Goal: Task Accomplishment & Management: Manage account settings

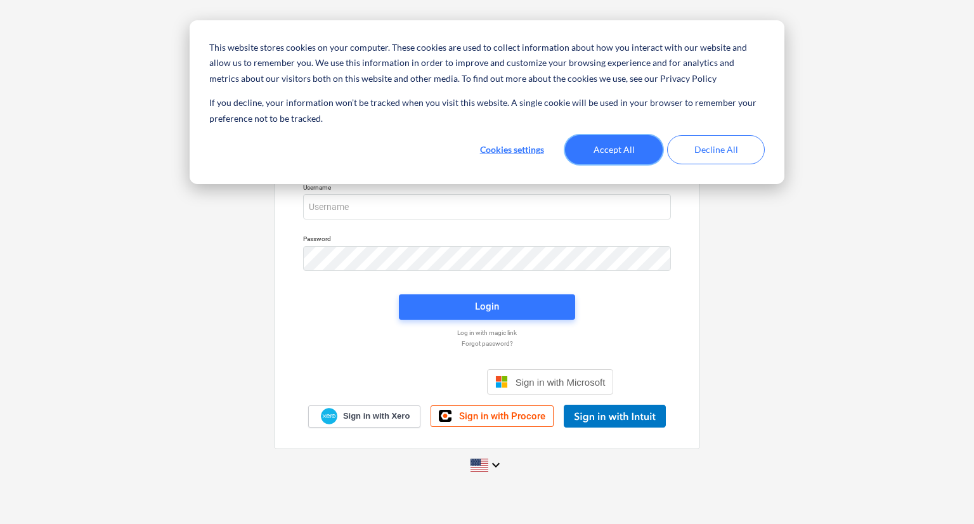
click at [620, 148] on button "Accept All" at bounding box center [614, 149] width 98 height 29
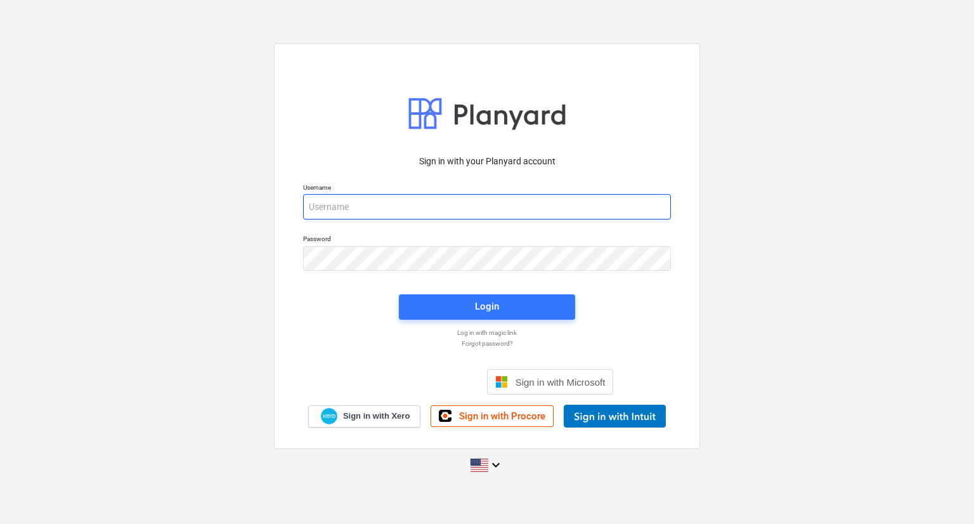
click at [425, 198] on input "email" at bounding box center [487, 206] width 368 height 25
type input "[PERSON_NAME][EMAIL_ADDRESS][DOMAIN_NAME]"
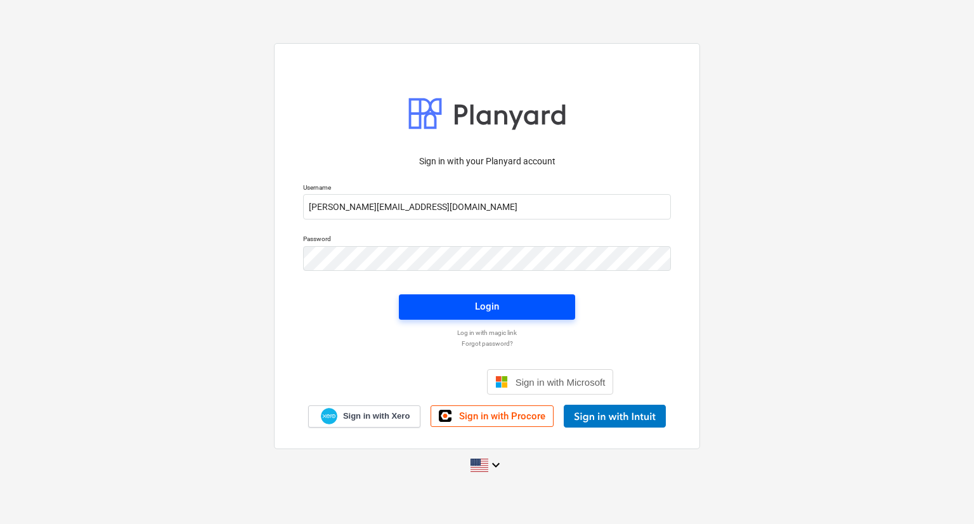
click at [438, 305] on span "Login" at bounding box center [487, 306] width 146 height 16
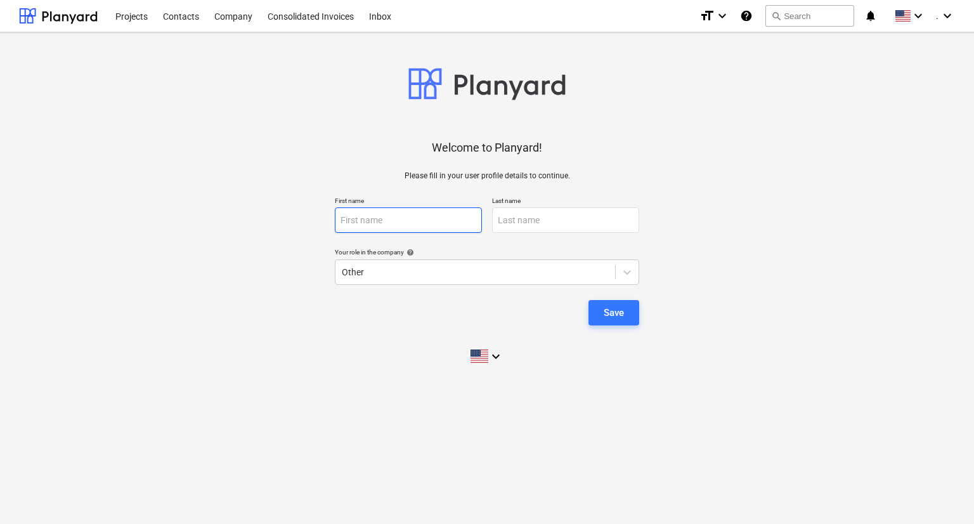
click at [434, 220] on input "text" at bounding box center [408, 219] width 147 height 25
type input "[PERSON_NAME]"
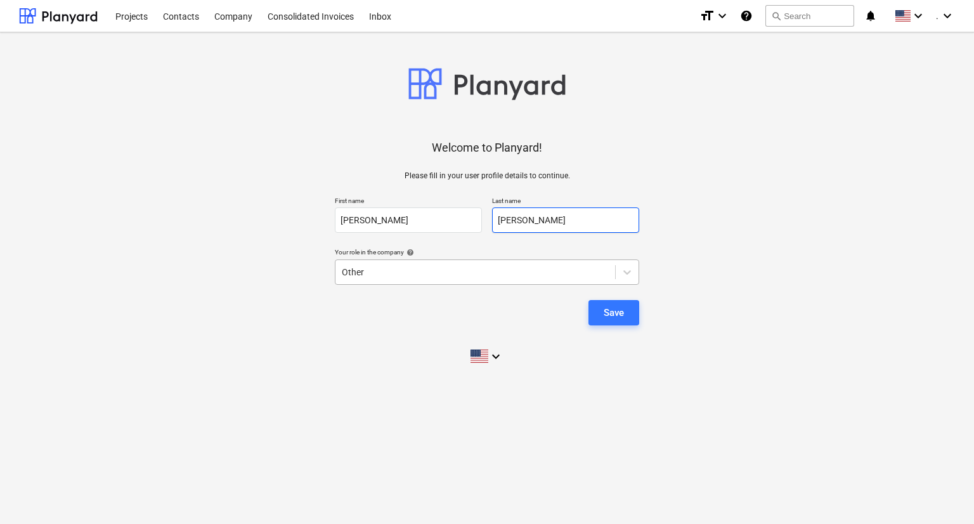
type input "[PERSON_NAME]"
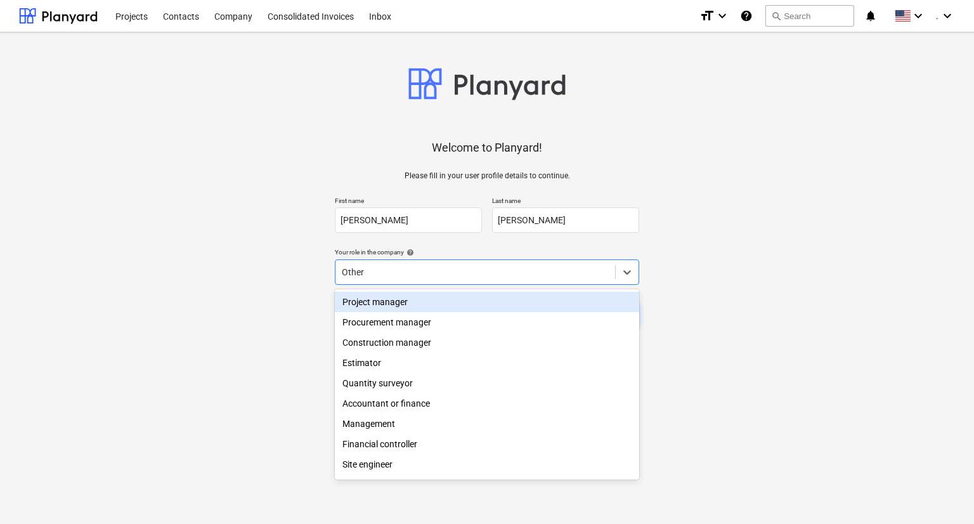
click at [444, 272] on div at bounding box center [475, 272] width 267 height 13
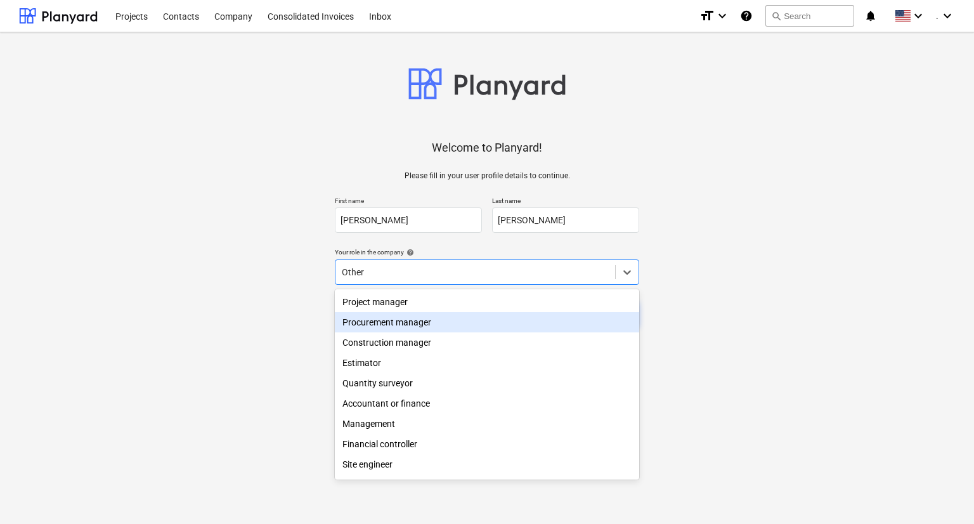
click at [432, 328] on div "Procurement manager" at bounding box center [487, 322] width 304 height 20
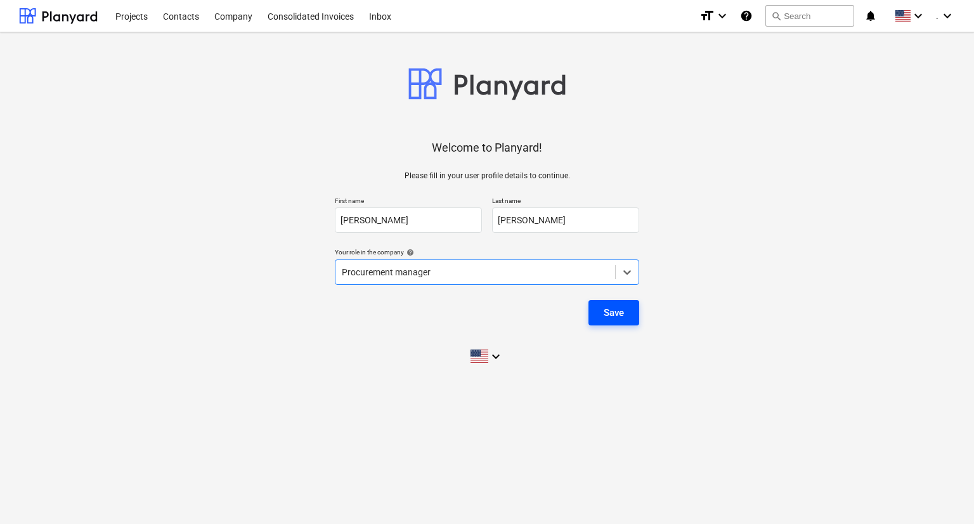
click at [609, 314] on div "Save" at bounding box center [613, 312] width 20 height 16
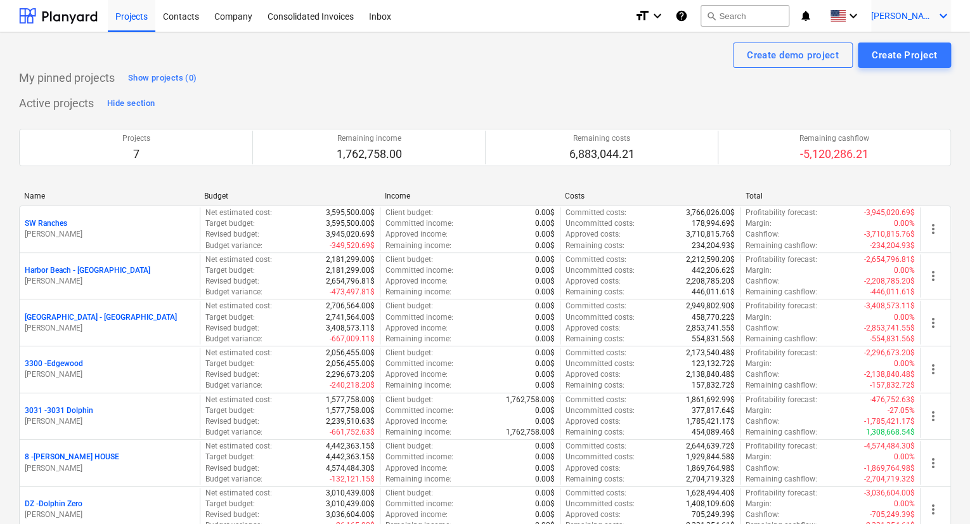
click at [925, 23] on div "[PERSON_NAME] keyboard_arrow_down" at bounding box center [911, 16] width 80 height 32
click at [908, 48] on div "Settings" at bounding box center [913, 49] width 76 height 20
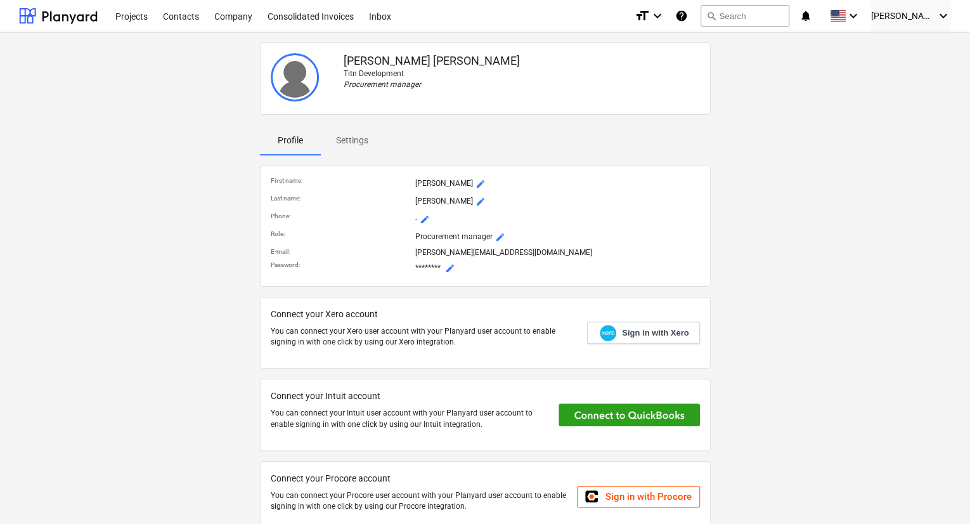
click at [450, 269] on span "mode_edit" at bounding box center [450, 268] width 10 height 10
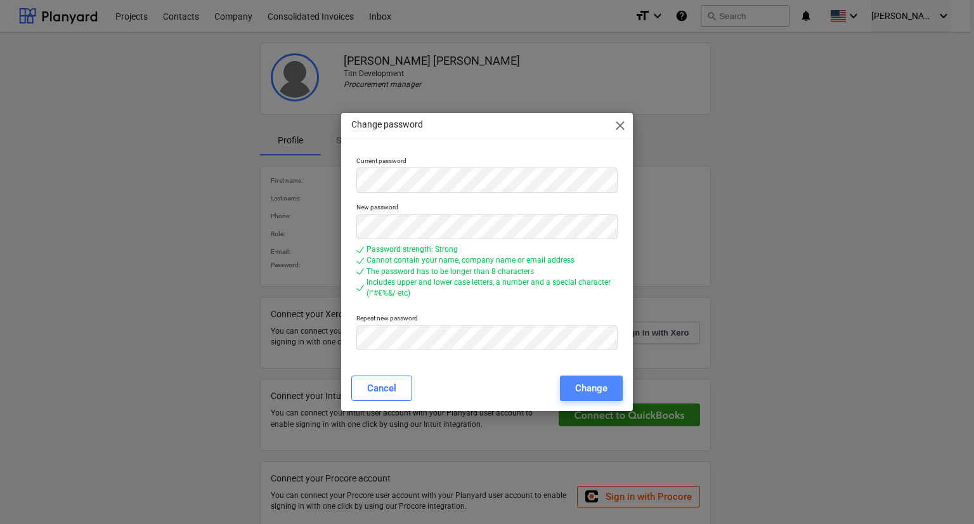
click at [569, 382] on button "Change" at bounding box center [591, 387] width 63 height 25
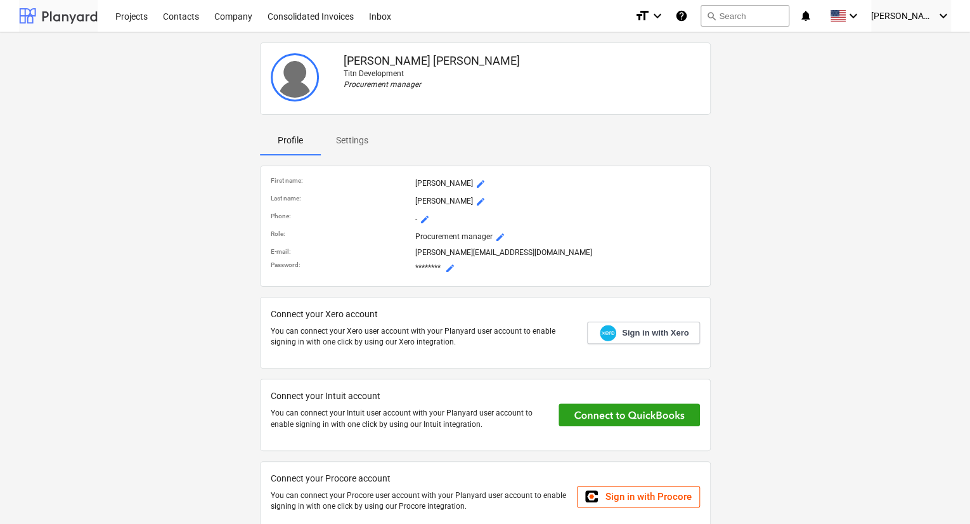
click at [84, 20] on div at bounding box center [58, 16] width 79 height 32
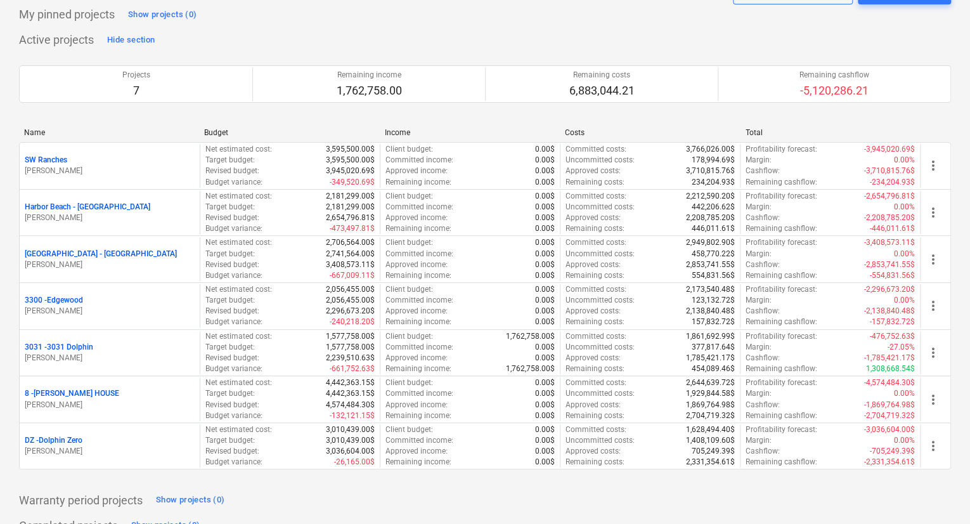
scroll to position [109, 0]
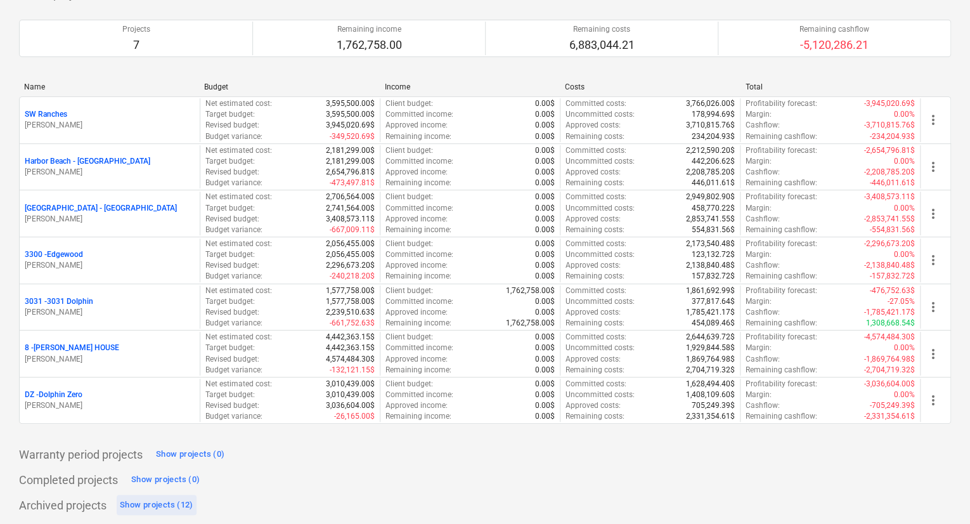
click at [173, 501] on div "Show projects (12)" at bounding box center [157, 505] width 74 height 15
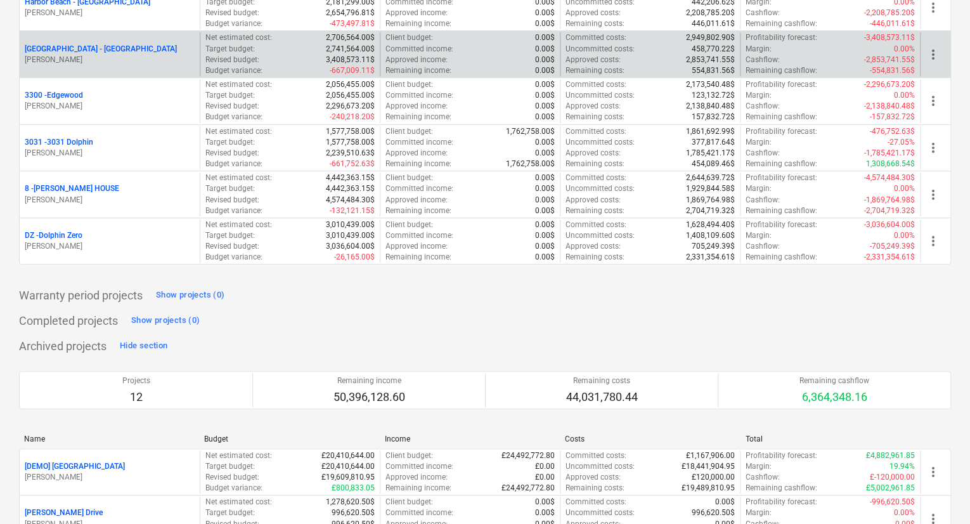
scroll to position [0, 0]
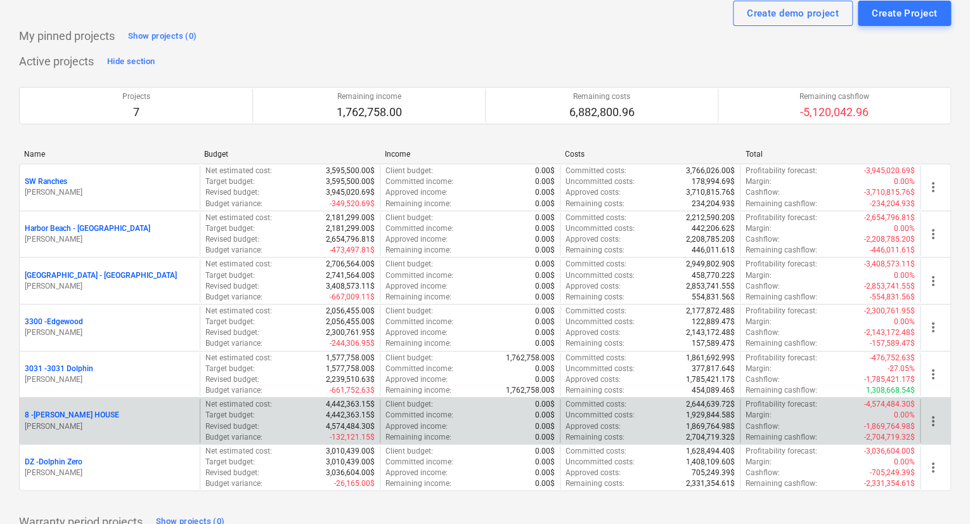
scroll to position [63, 0]
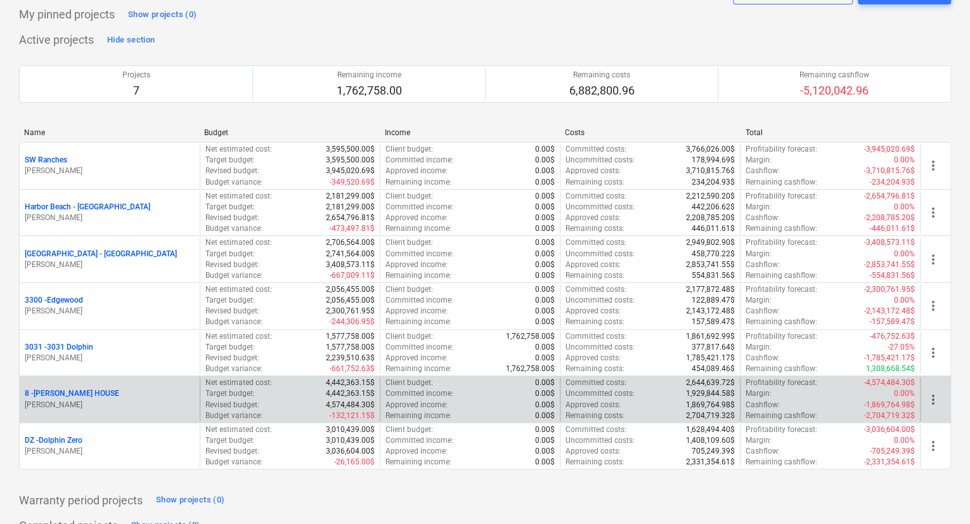
click at [79, 382] on div "8 - GIUFFRIDA HOUSE J. Cohen" at bounding box center [110, 399] width 180 height 44
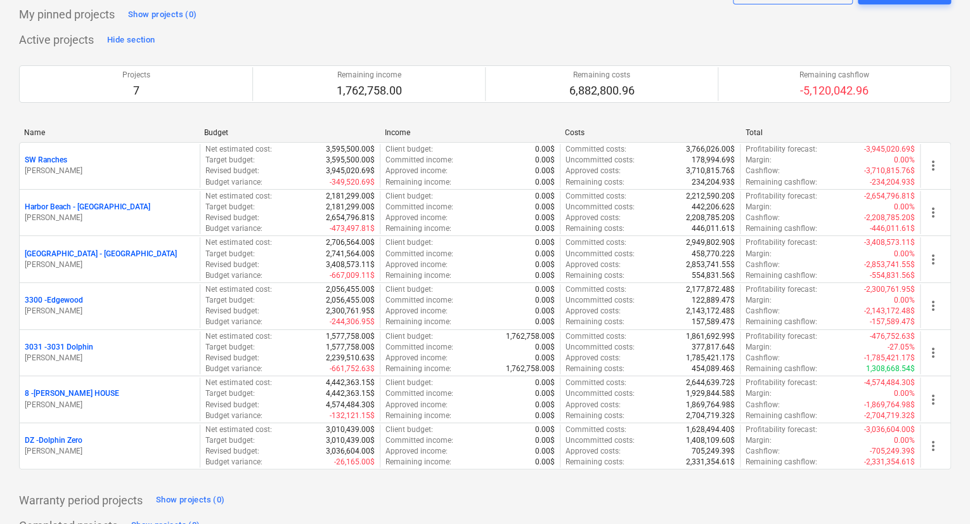
click at [83, 388] on p "8 - GIUFFRIDA HOUSE" at bounding box center [72, 393] width 94 height 11
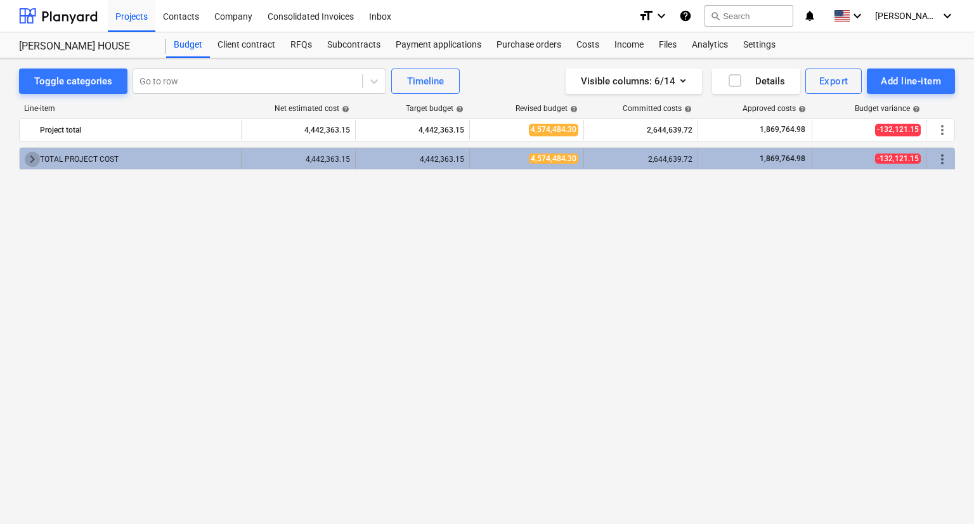
click at [33, 160] on span "keyboard_arrow_right" at bounding box center [32, 159] width 15 height 15
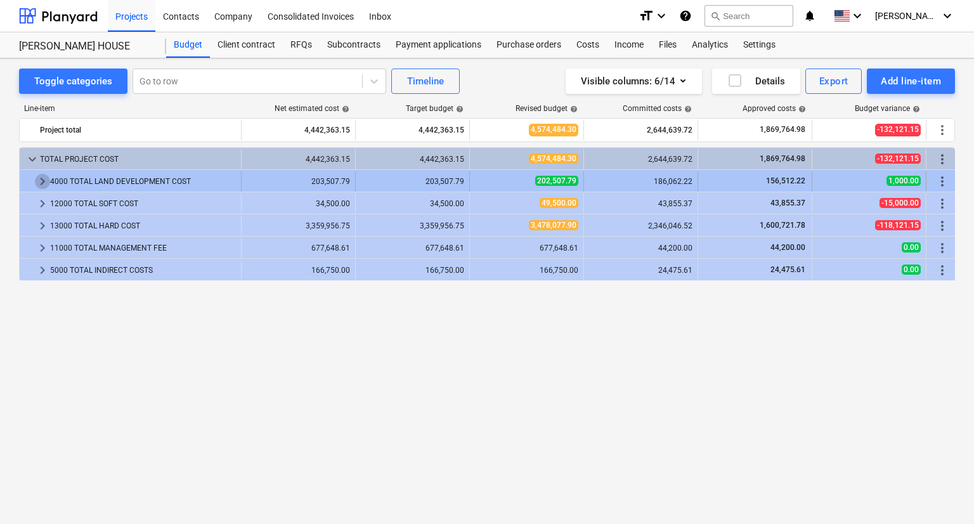
click at [35, 180] on span "keyboard_arrow_right" at bounding box center [42, 181] width 15 height 15
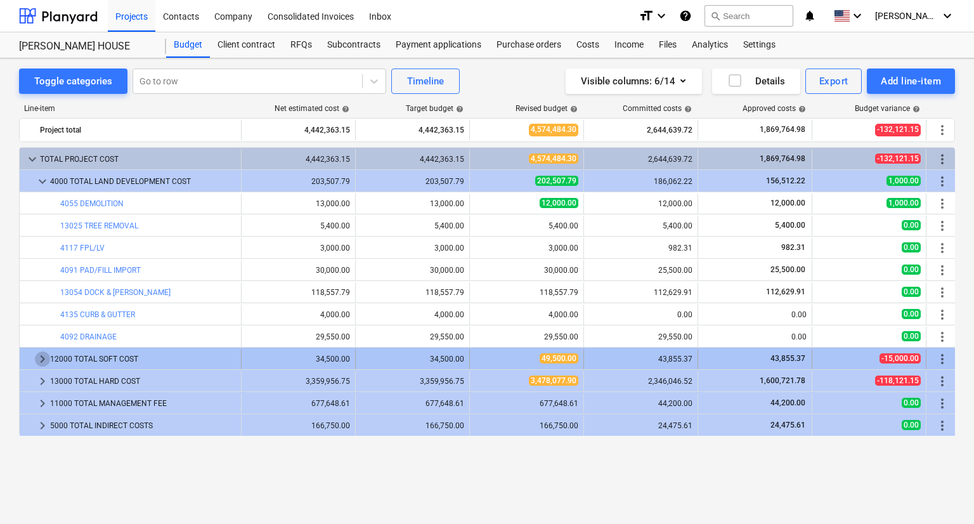
click at [46, 361] on span "keyboard_arrow_right" at bounding box center [42, 358] width 15 height 15
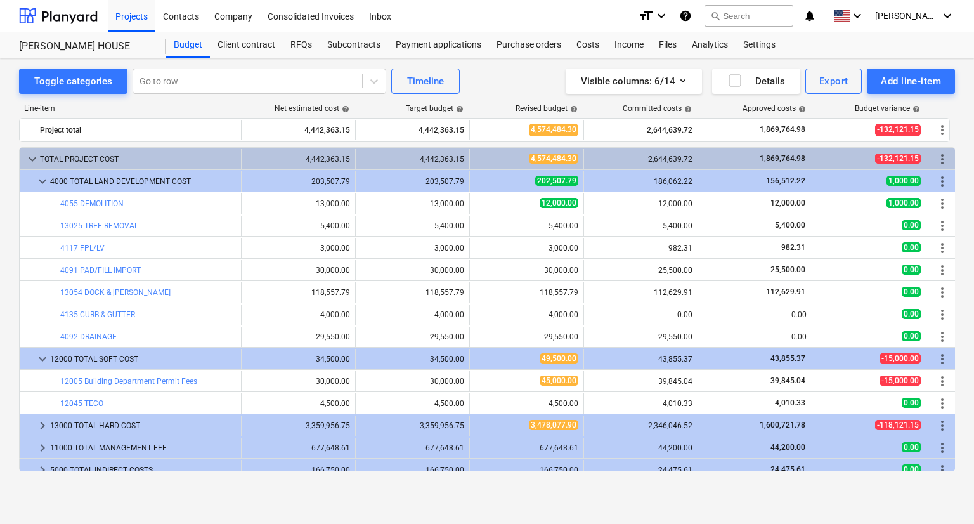
scroll to position [8, 0]
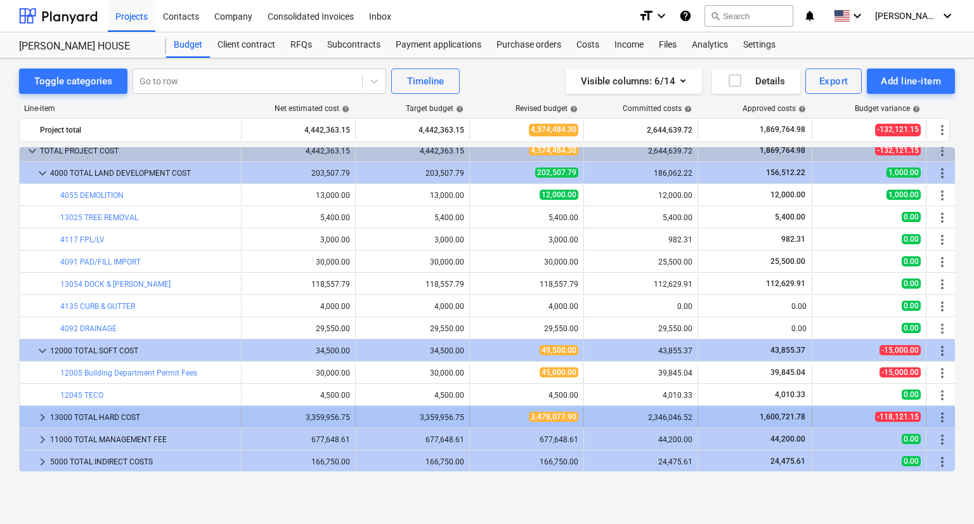
click at [43, 413] on span "keyboard_arrow_right" at bounding box center [42, 417] width 15 height 15
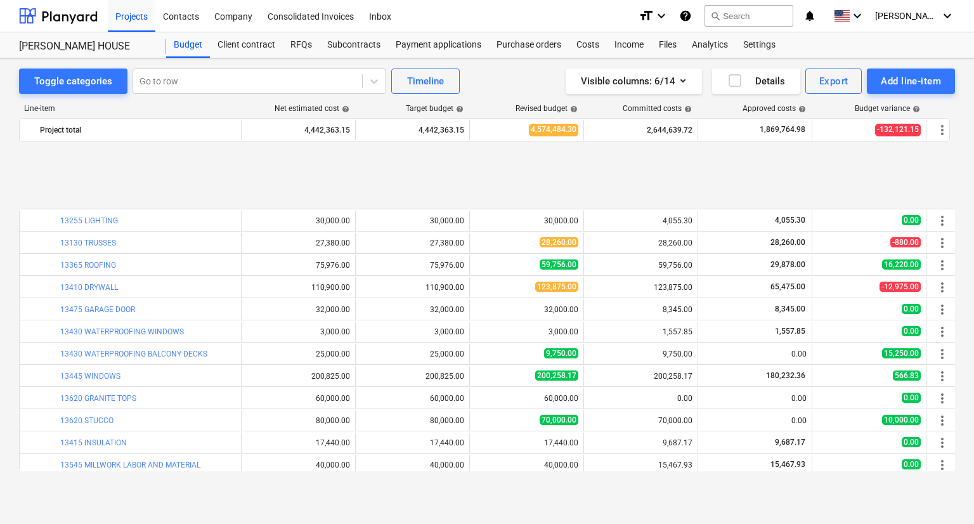
scroll to position [1251, 0]
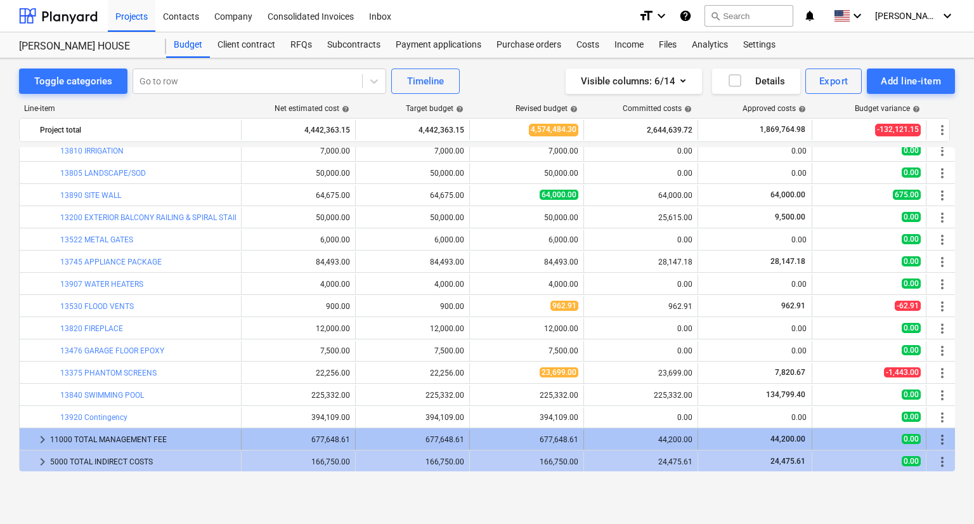
click at [41, 435] on span "keyboard_arrow_right" at bounding box center [42, 439] width 15 height 15
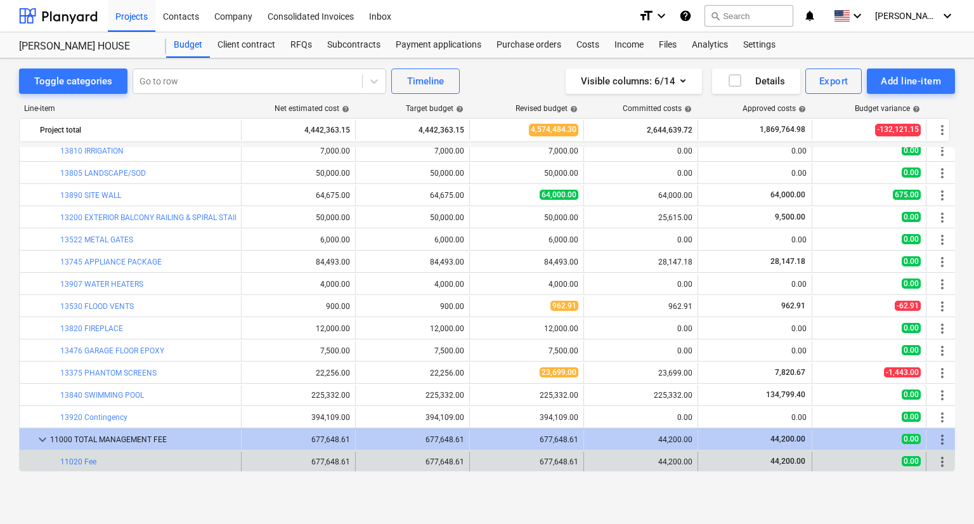
scroll to position [1273, 0]
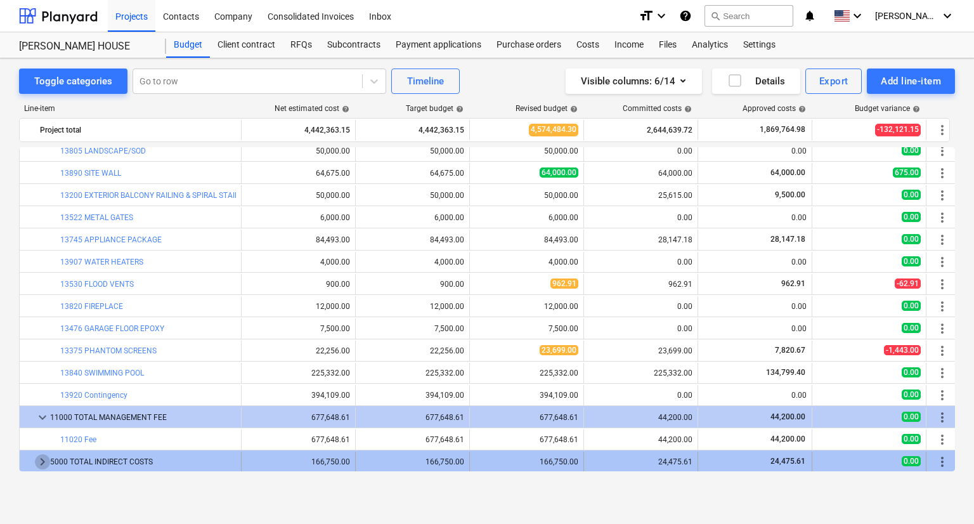
click at [46, 458] on span "keyboard_arrow_right" at bounding box center [42, 461] width 15 height 15
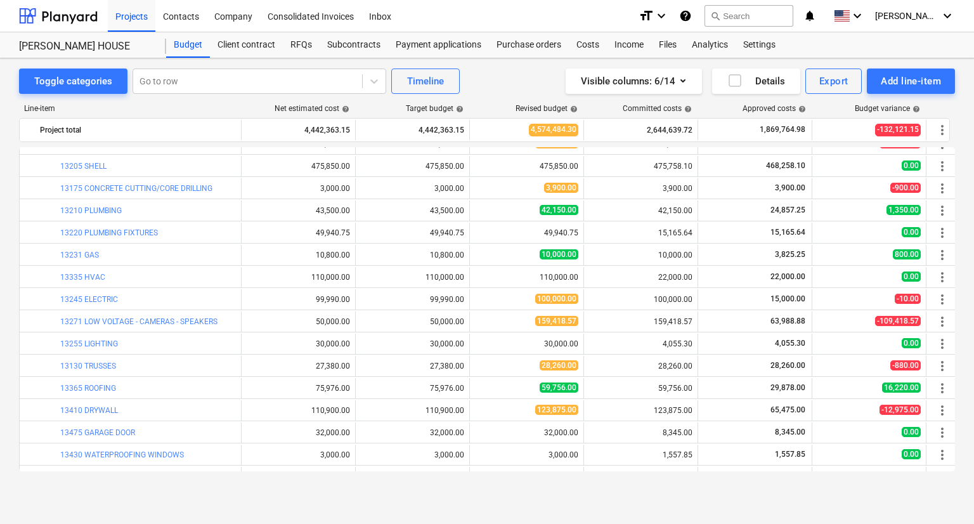
scroll to position [0, 0]
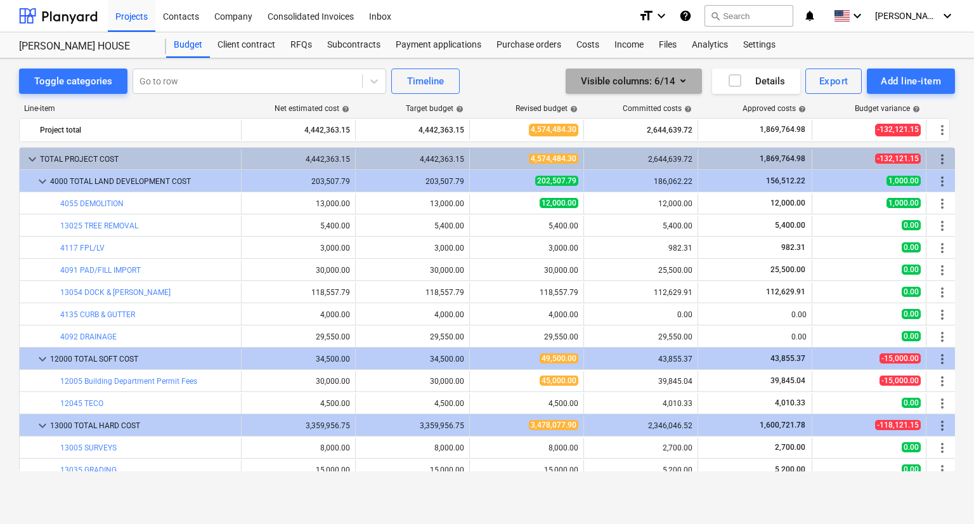
click at [682, 81] on icon "button" at bounding box center [682, 80] width 5 height 3
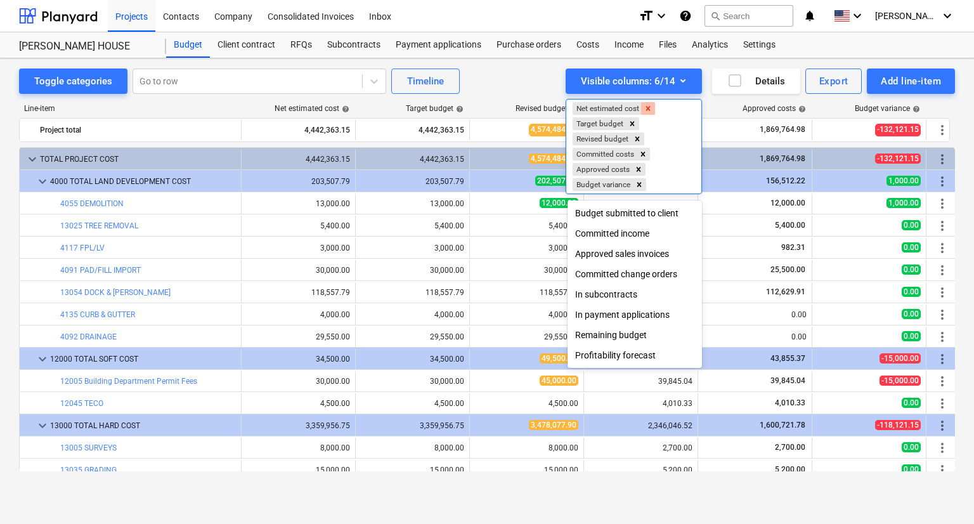
click at [650, 106] on icon "Remove Net estimated cost" at bounding box center [647, 108] width 9 height 9
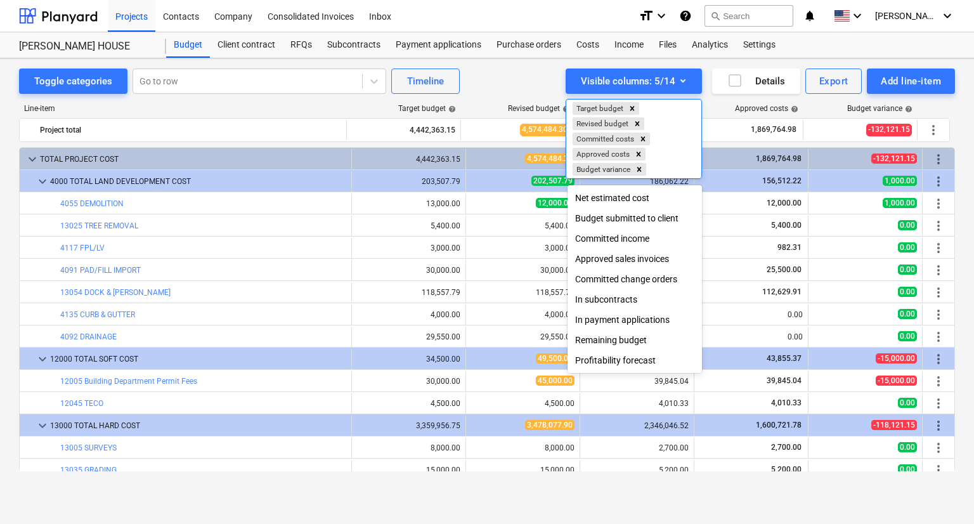
click at [604, 342] on div "Remaining budget" at bounding box center [634, 340] width 134 height 20
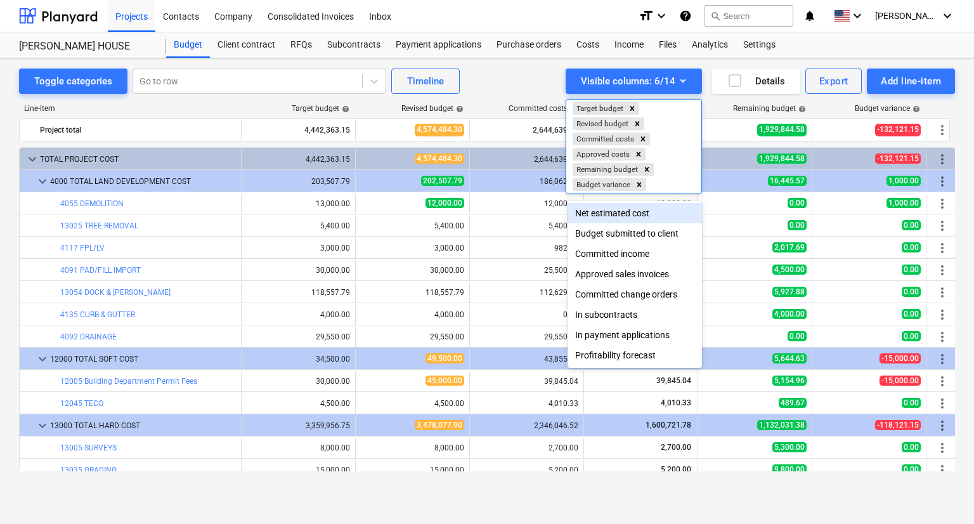
click at [527, 94] on div at bounding box center [487, 262] width 974 height 524
